Goal: Task Accomplishment & Management: Manage account settings

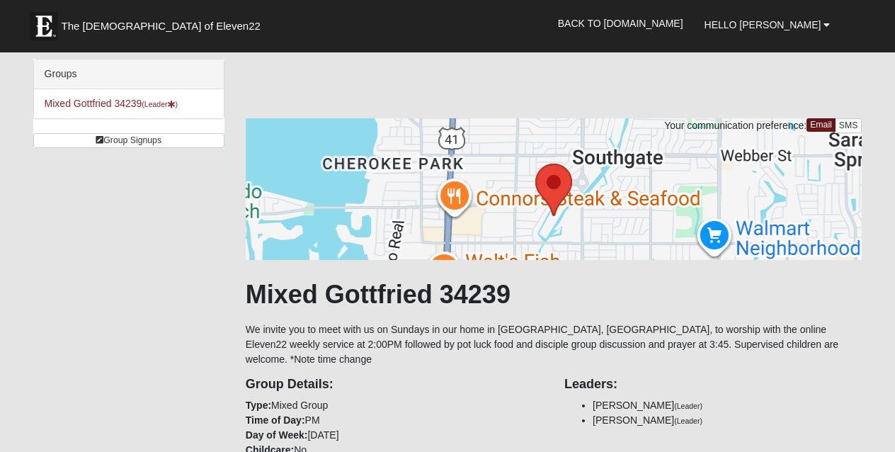
click at [208, 126] on div "Groups Mixed Gottfried 34239 (Leader ) Group Signups Group Signups" at bounding box center [128, 103] width 191 height 89
click at [828, 26] on b at bounding box center [827, 25] width 6 height 10
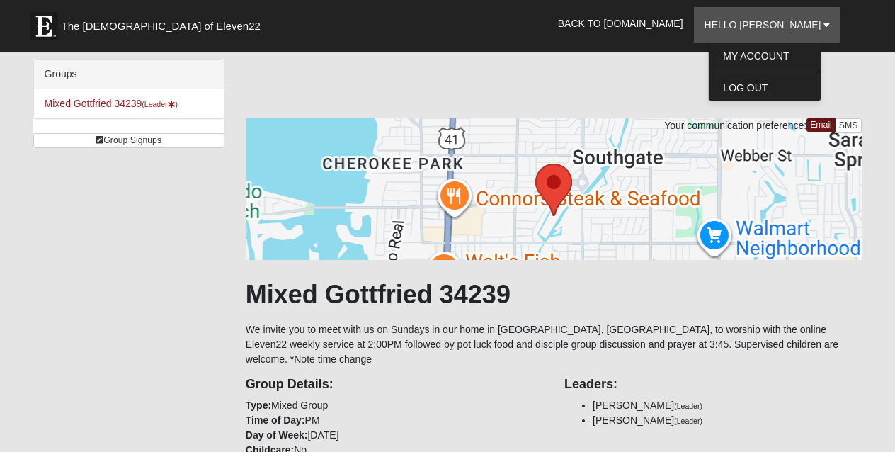
click at [126, 125] on div "Groups Mixed Gottfried 34239 (Leader ) Group Signups Group Signups" at bounding box center [128, 103] width 191 height 89
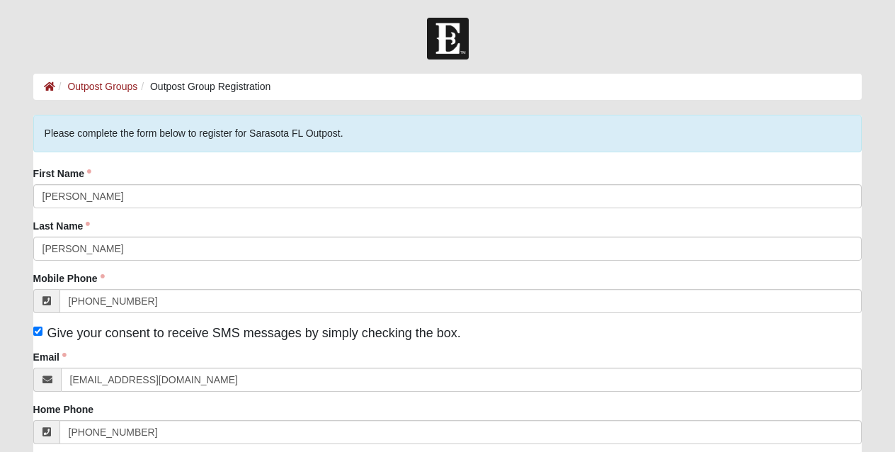
scroll to position [33, 0]
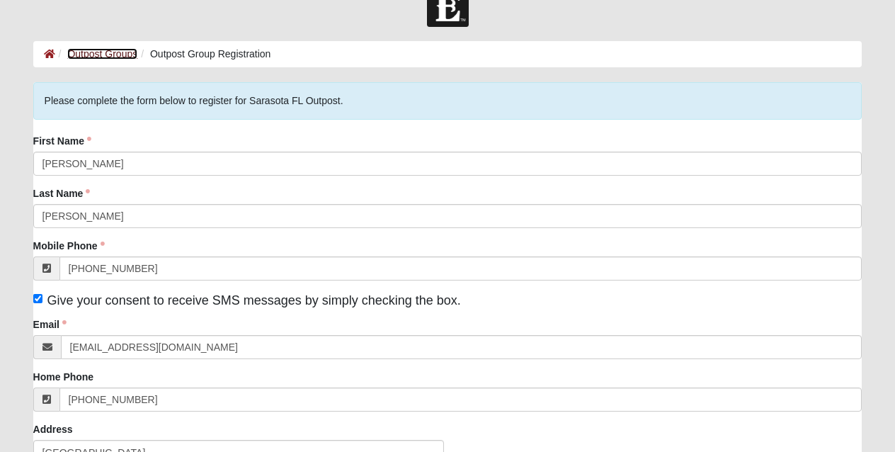
click at [89, 52] on link "Outpost Groups" at bounding box center [102, 53] width 70 height 11
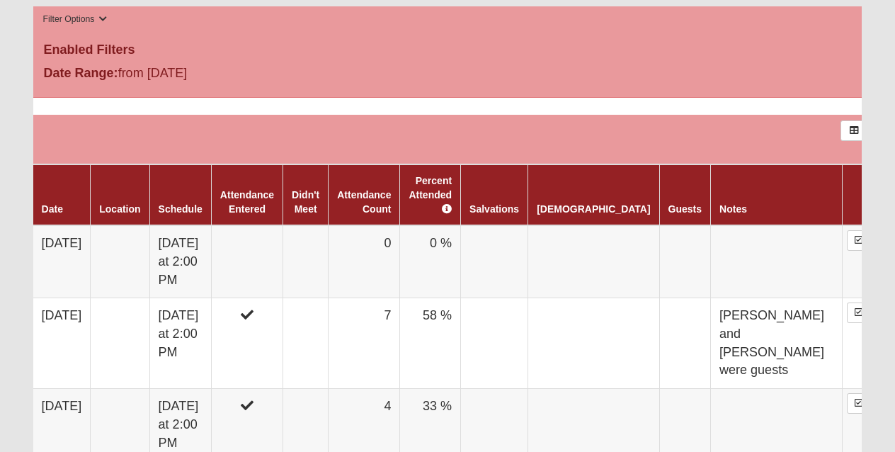
scroll to position [650, 0]
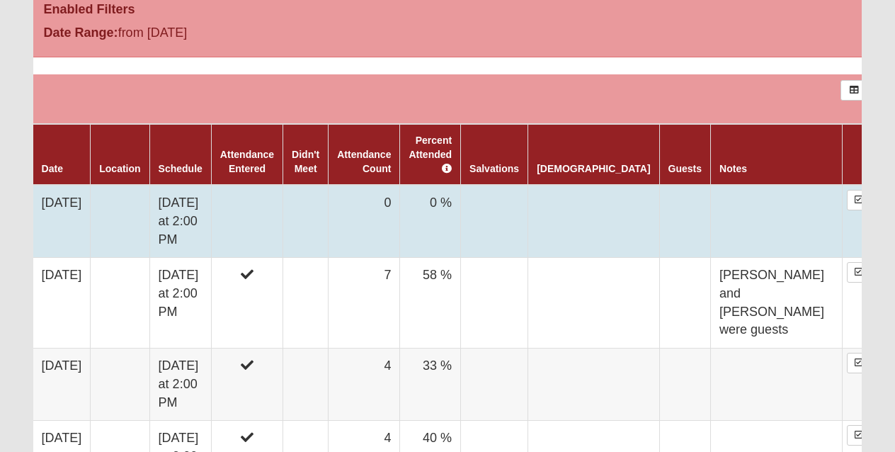
click at [131, 200] on td at bounding box center [120, 221] width 59 height 73
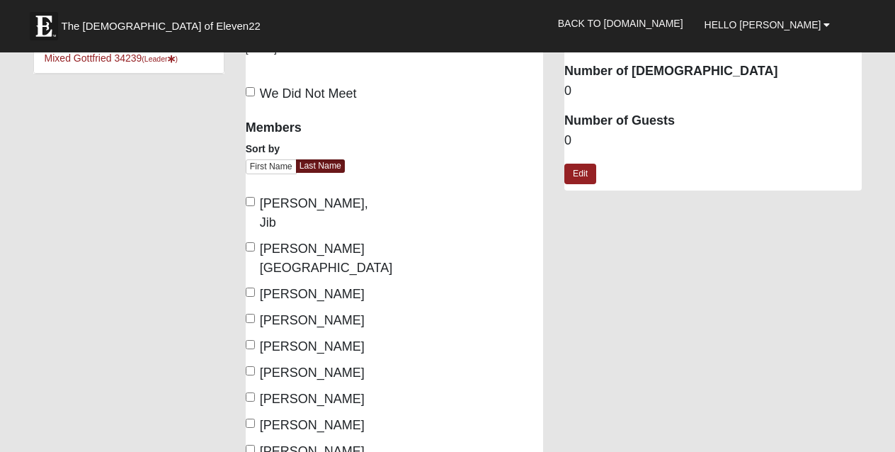
scroll to position [49, 0]
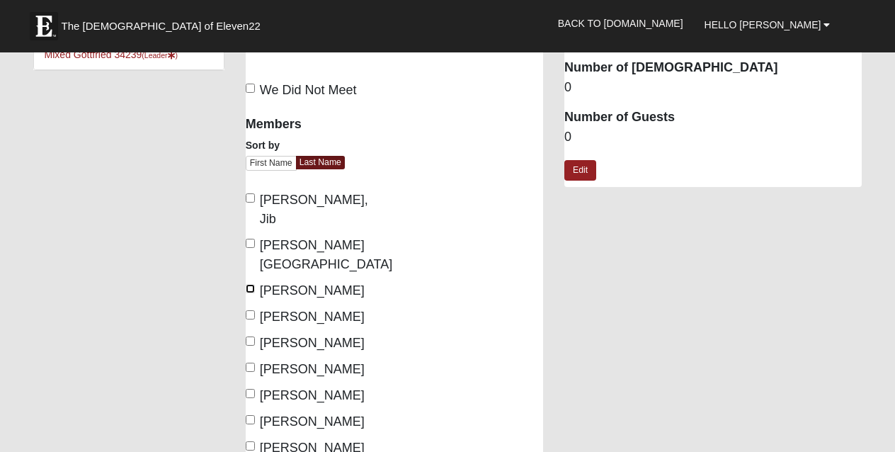
click at [254, 284] on input "Gottfried, Brian" at bounding box center [250, 288] width 9 height 9
checkbox input "true"
click at [248, 310] on input "Gottfried, Cheryl" at bounding box center [250, 314] width 9 height 9
checkbox input "true"
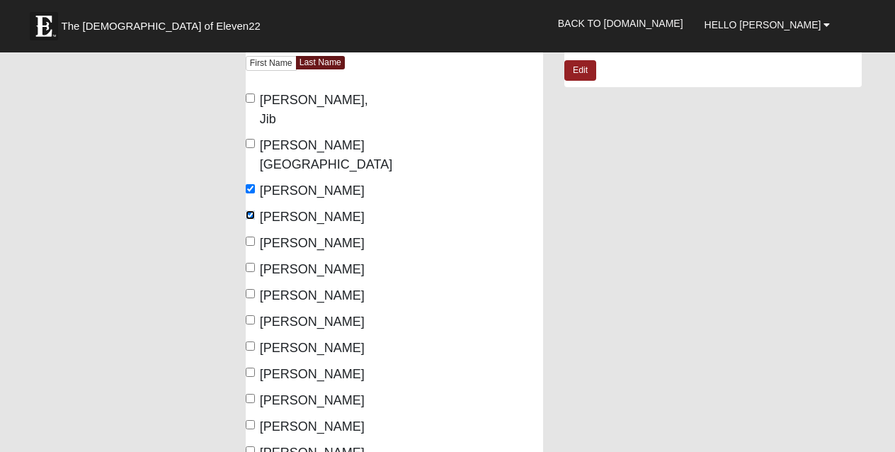
scroll to position [154, 0]
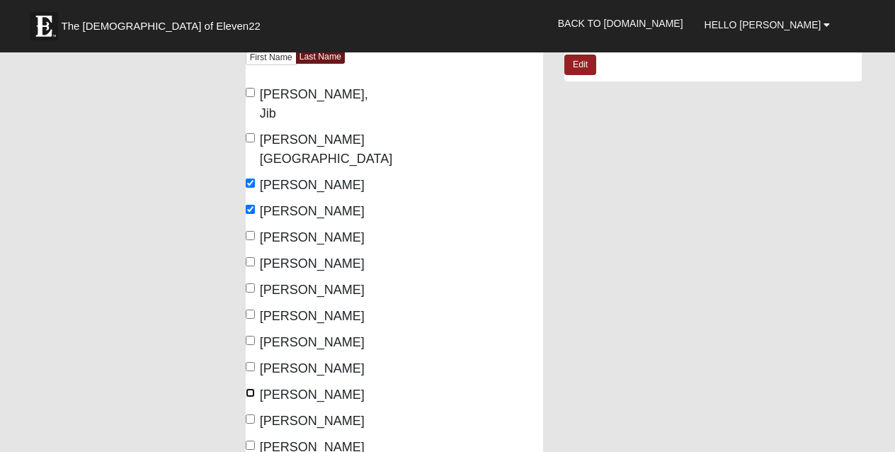
click at [252, 388] on input "Windsor, Jane" at bounding box center [250, 392] width 9 height 9
checkbox input "true"
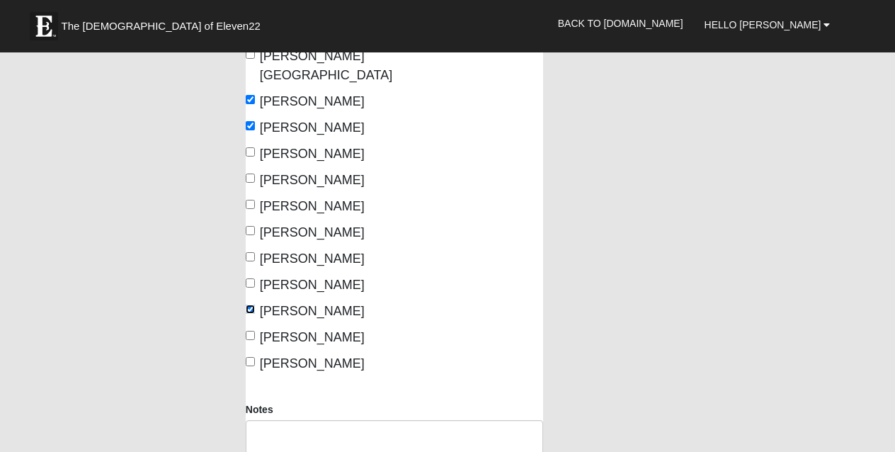
scroll to position [237, 0]
click at [250, 331] on input "Wittmer, Gloria" at bounding box center [250, 335] width 9 height 9
checkbox input "true"
click at [249, 358] on input "[PERSON_NAME]" at bounding box center [250, 362] width 9 height 9
checkbox input "true"
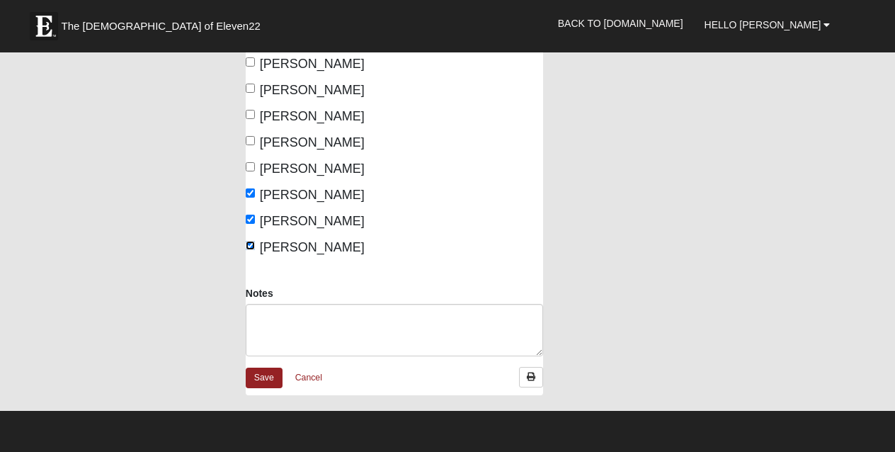
scroll to position [361, 0]
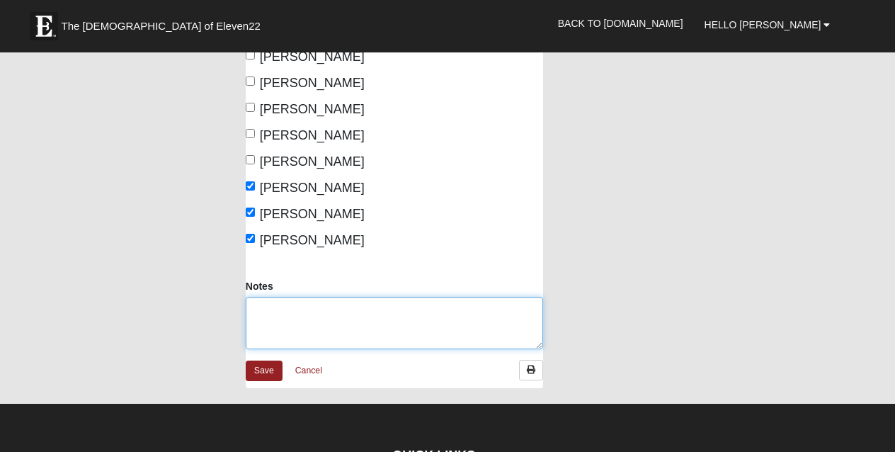
click at [275, 297] on textarea "Notes" at bounding box center [394, 323] width 297 height 52
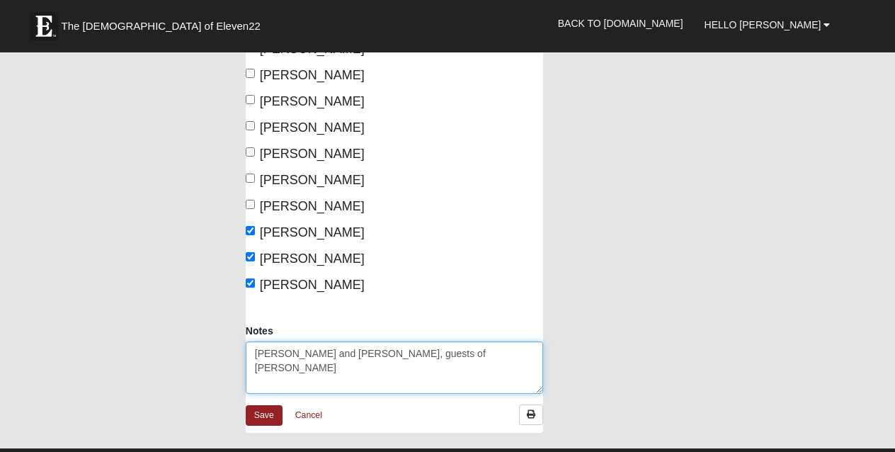
scroll to position [319, 0]
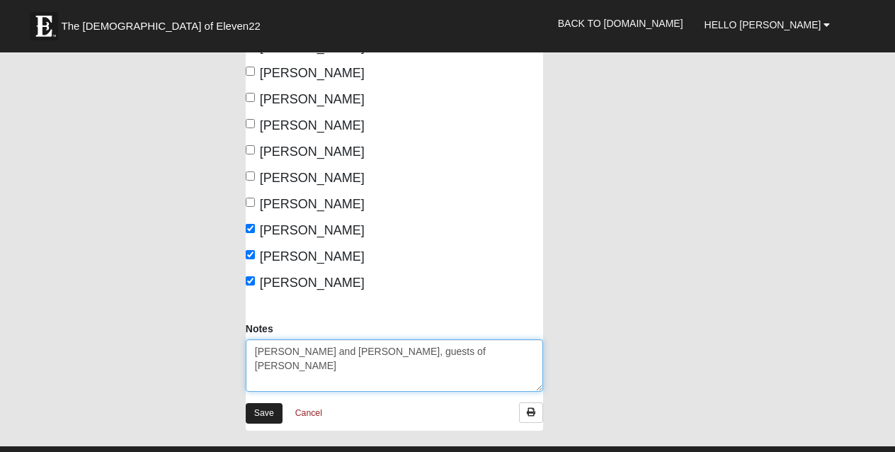
type textarea "[PERSON_NAME] and [PERSON_NAME], guests of [PERSON_NAME]"
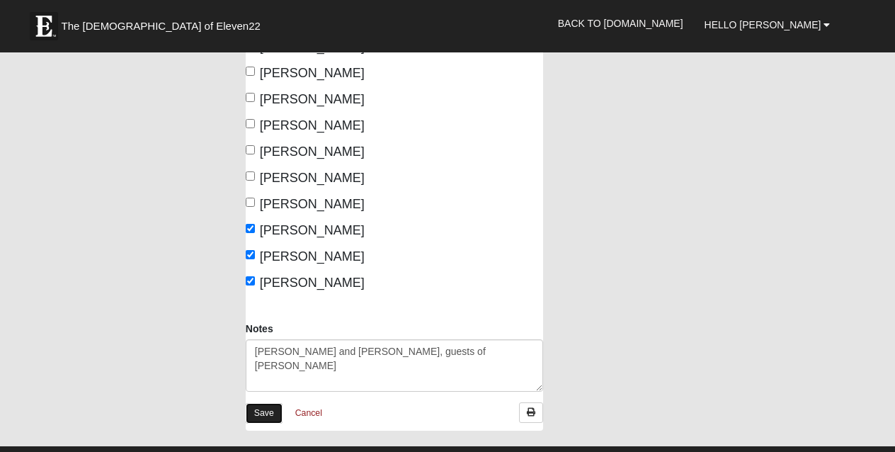
click at [269, 403] on link "Save" at bounding box center [264, 413] width 37 height 21
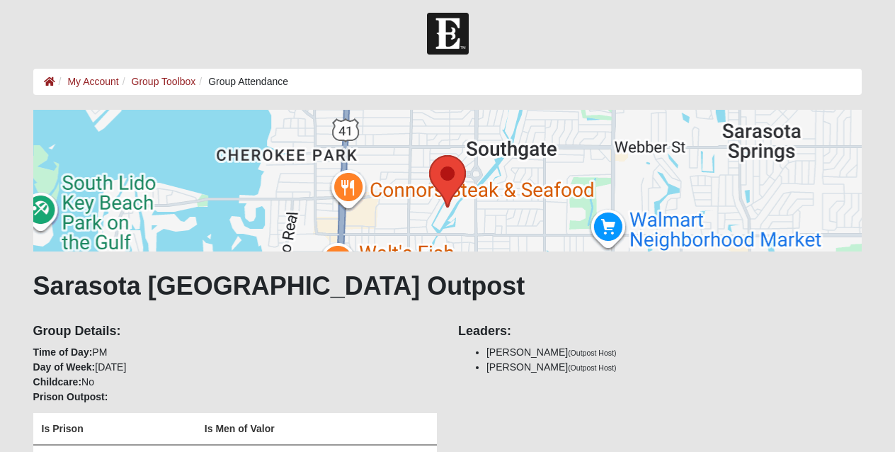
scroll to position [4, 0]
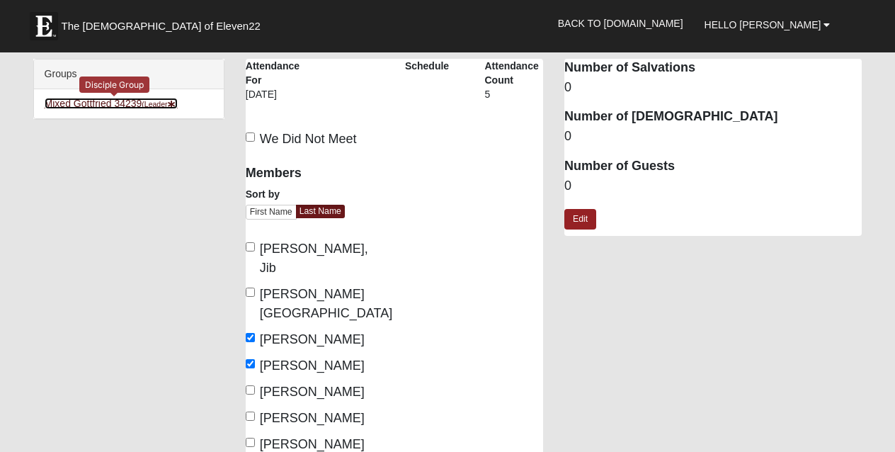
click at [97, 101] on link "Mixed Gottfried 34239 (Leader )" at bounding box center [111, 103] width 133 height 11
